Goal: Task Accomplishment & Management: Manage account settings

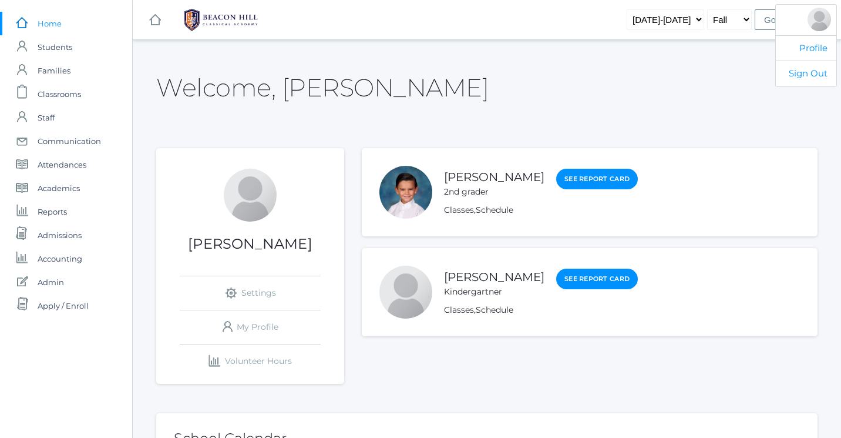
click at [827, 25] on div at bounding box center [819, 19] width 23 height 23
click at [815, 55] on link "Profile" at bounding box center [806, 48] width 61 height 26
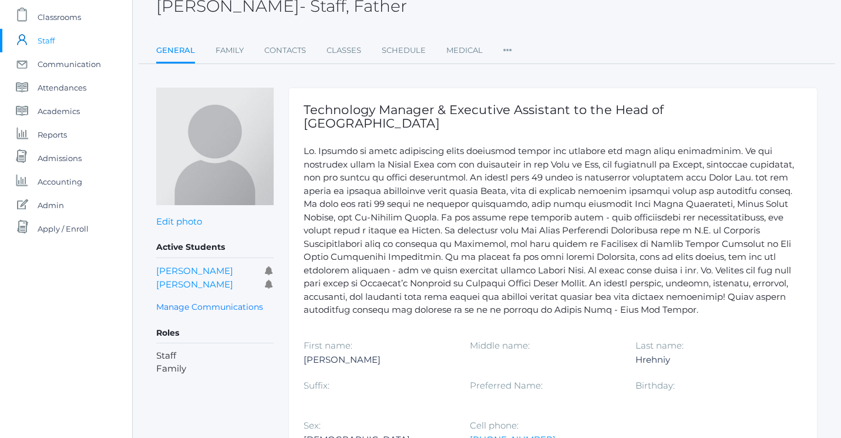
scroll to position [39, 0]
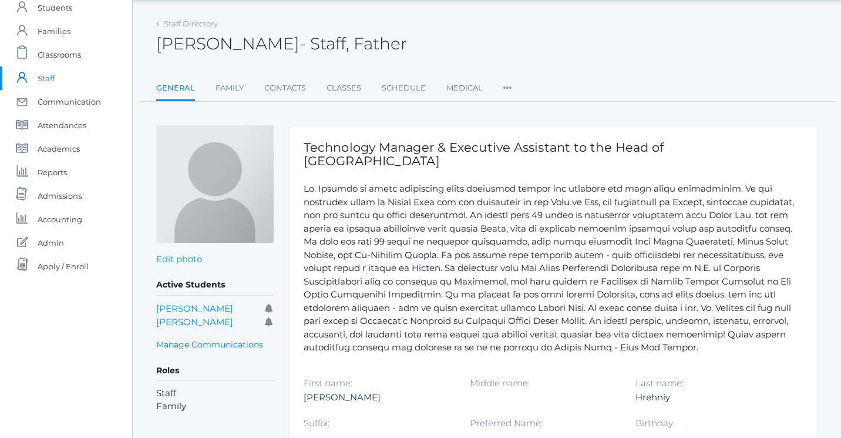
click at [503, 89] on icon at bounding box center [507, 84] width 9 height 16
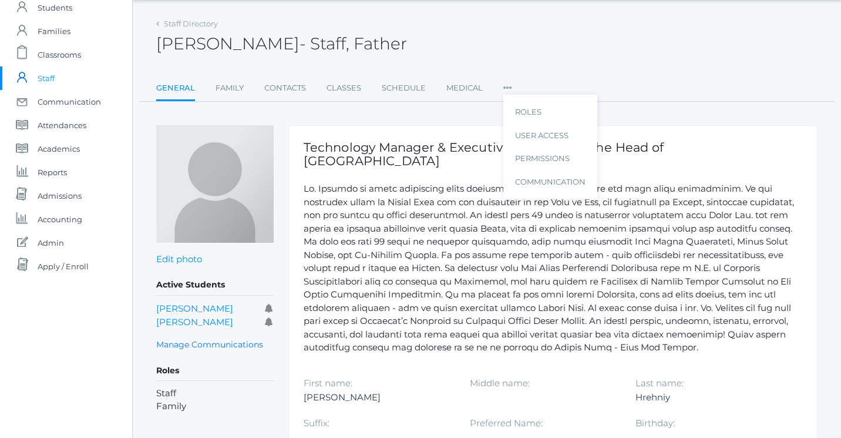
click at [526, 133] on link "User Access" at bounding box center [550, 135] width 70 height 23
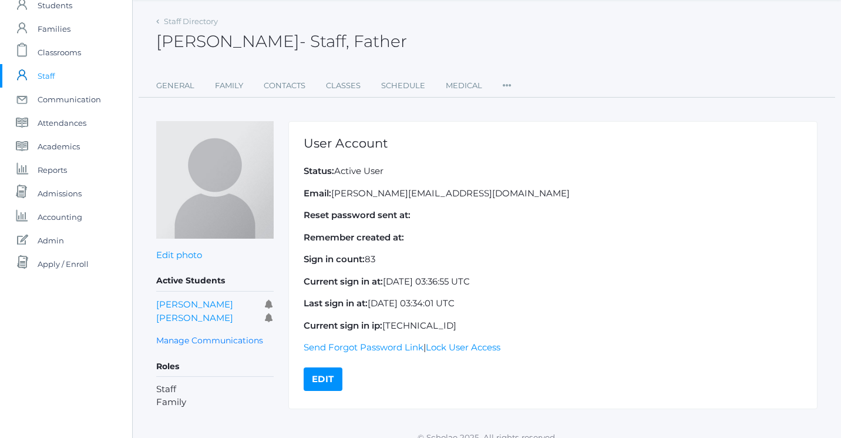
scroll to position [42, 0]
click at [353, 345] on link "Send Forgot Password Link" at bounding box center [364, 346] width 120 height 11
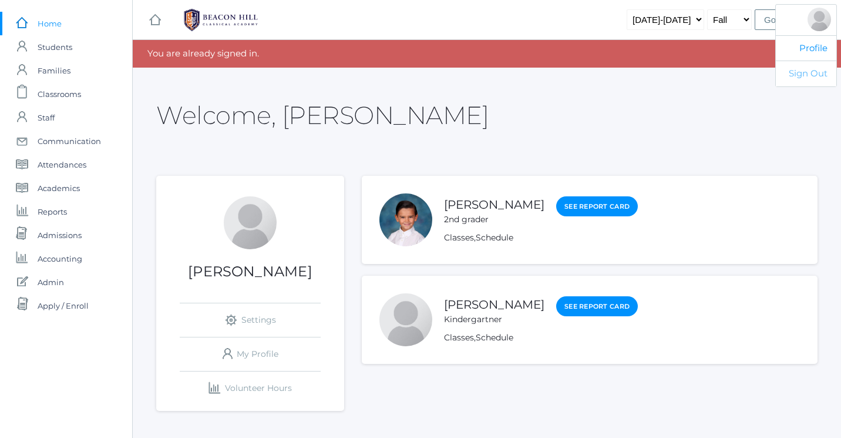
click at [794, 76] on link "Sign Out" at bounding box center [806, 74] width 61 height 26
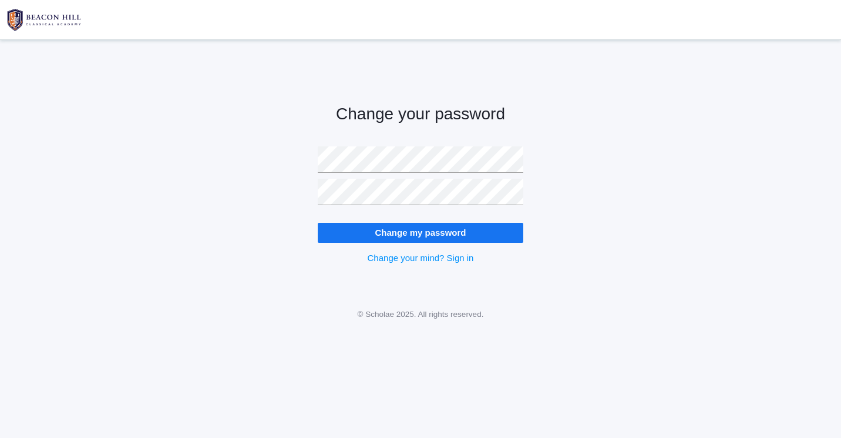
click at [391, 232] on input "Change my password" at bounding box center [421, 232] width 206 height 19
